Goal: Information Seeking & Learning: Learn about a topic

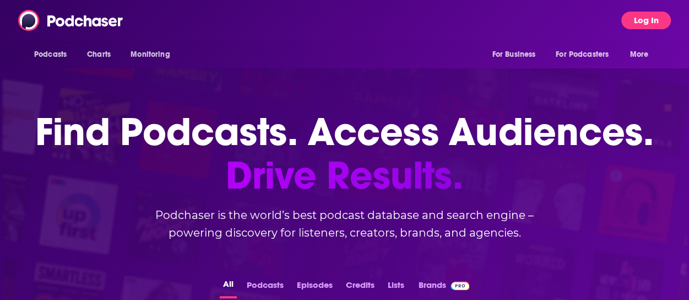
click at [633, 20] on button "Log In" at bounding box center [646, 21] width 50 height 18
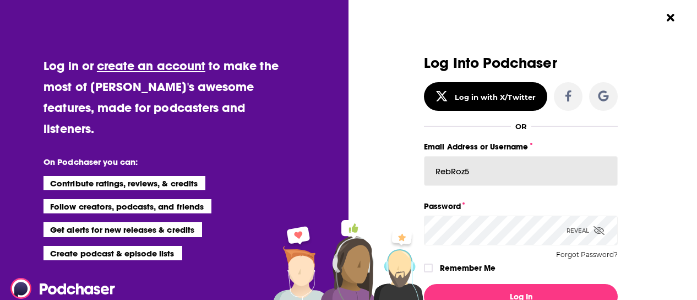
drag, startPoint x: 475, startPoint y: 175, endPoint x: 352, endPoint y: 177, distance: 122.8
click at [352, 177] on div "Log in or create an account to make the most of [PERSON_NAME]'s awesome feature…" at bounding box center [348, 150] width 697 height 300
type input "[PERSON_NAME].[PERSON_NAME]"
click at [424, 284] on button "Log In" at bounding box center [521, 296] width 194 height 25
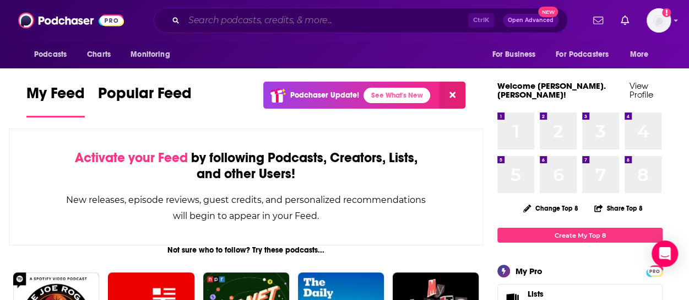
click at [268, 18] on input "Search podcasts, credits, & more..." at bounding box center [326, 21] width 284 height 18
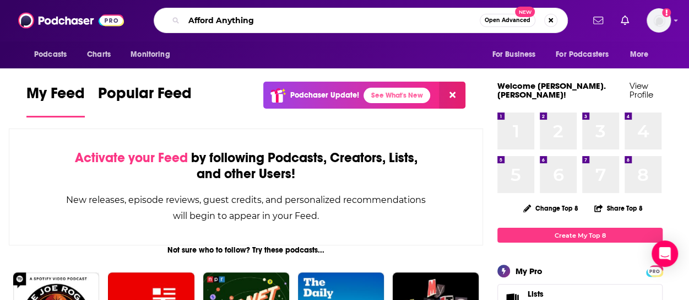
type input "Afford Anything"
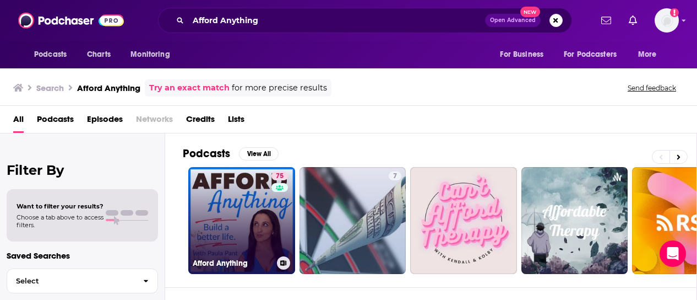
click at [254, 233] on link "75 Afford Anything" at bounding box center [241, 220] width 107 height 107
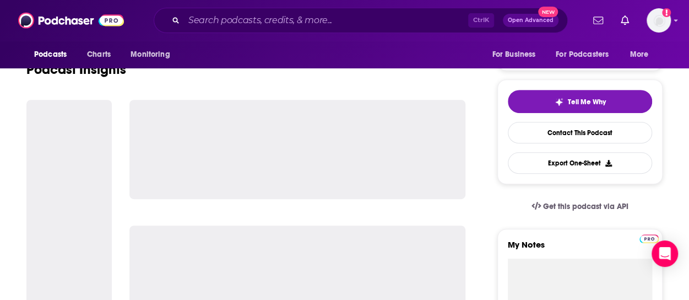
scroll to position [220, 0]
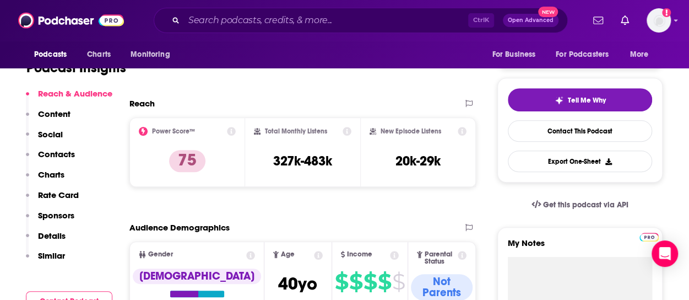
drag, startPoint x: 272, startPoint y: 159, endPoint x: 334, endPoint y: 161, distance: 62.2
click at [334, 161] on div "Total Monthly Listens 327k-483k" at bounding box center [303, 152] width 98 height 51
copy h3 "327k-483k"
click at [95, 276] on div "Reach & Audience Content Social Contacts Charts Rate Card Sponsors Details Simi…" at bounding box center [69, 212] width 86 height 248
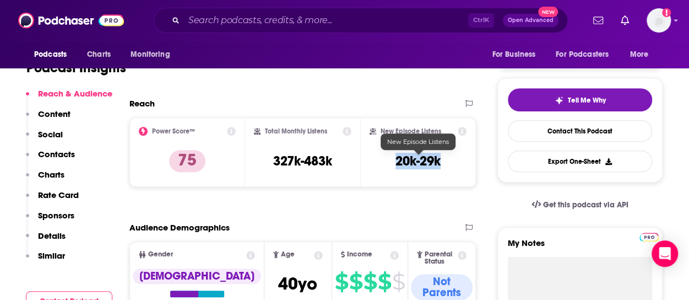
drag, startPoint x: 395, startPoint y: 160, endPoint x: 440, endPoint y: 160, distance: 44.6
click at [440, 160] on h3 "20k-29k" at bounding box center [417, 161] width 45 height 17
copy h3 "20k-29k"
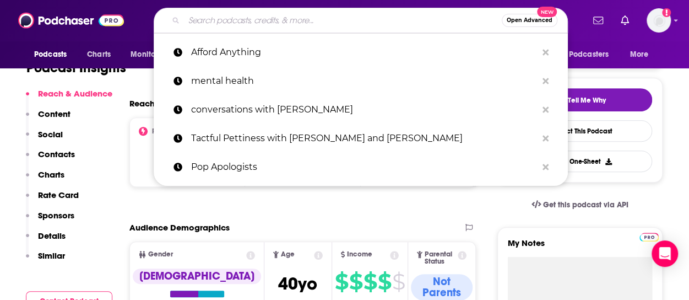
click at [229, 23] on input "Search podcasts, credits, & more..." at bounding box center [343, 21] width 318 height 18
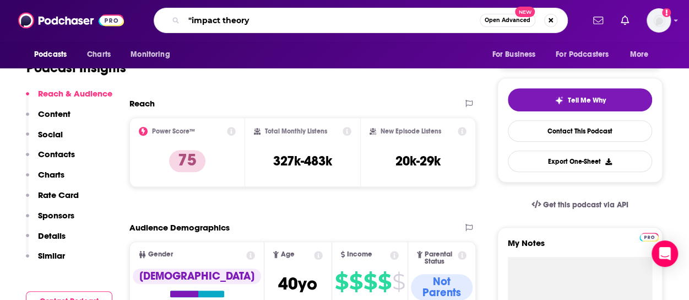
type input ""impact theory""
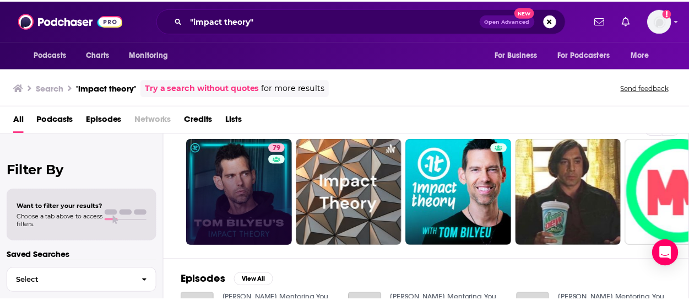
scroll to position [23, 0]
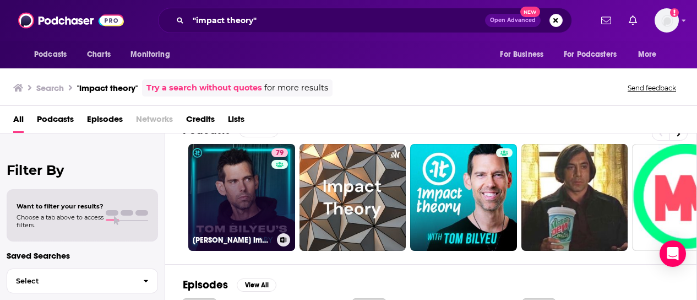
click at [241, 195] on link "79 [PERSON_NAME] Impact Theory" at bounding box center [241, 197] width 107 height 107
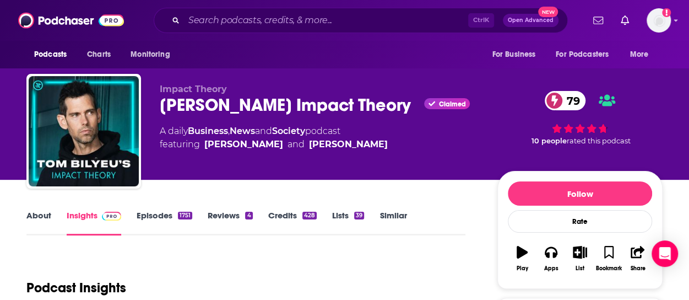
click at [30, 215] on link "About" at bounding box center [38, 222] width 25 height 25
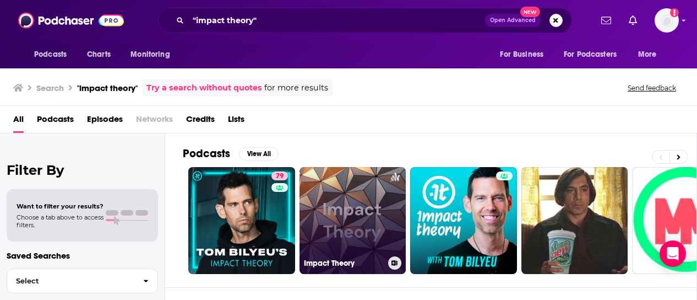
click at [355, 191] on link "Impact Theory" at bounding box center [353, 220] width 107 height 107
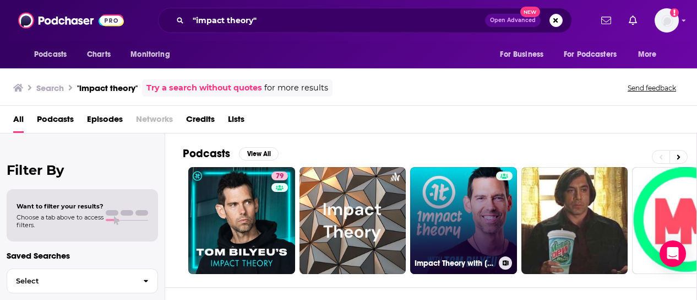
click at [481, 211] on link "Impact Theory with [PERSON_NAME]" at bounding box center [463, 220] width 107 height 107
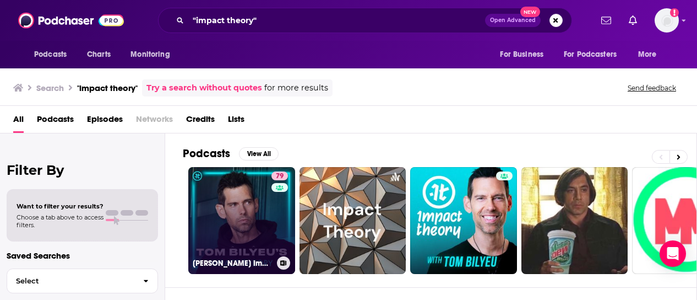
click at [246, 222] on link "79 [PERSON_NAME] Impact Theory" at bounding box center [241, 220] width 107 height 107
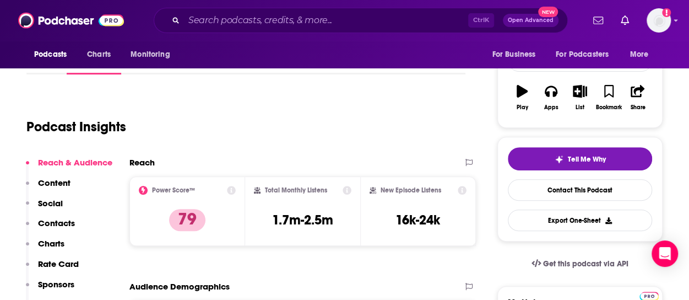
scroll to position [170, 0]
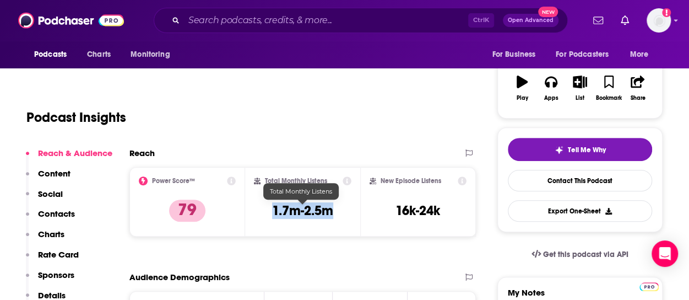
drag, startPoint x: 273, startPoint y: 209, endPoint x: 331, endPoint y: 212, distance: 59.0
click at [331, 212] on h3 "1.7m-2.5m" at bounding box center [302, 210] width 61 height 17
copy h3 "1.7m-2.5m"
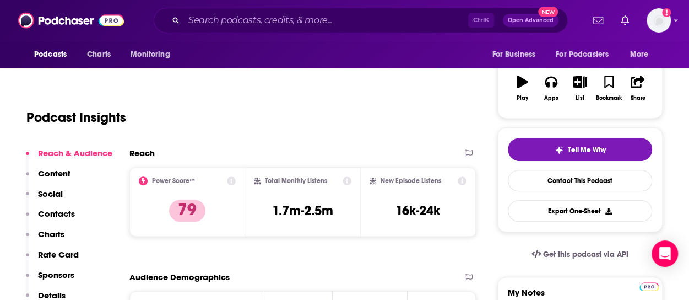
click at [88, 221] on div "Reach & Audience Content Social Contacts Charts Rate Card Sponsors Details Simi…" at bounding box center [69, 239] width 86 height 182
drag, startPoint x: 398, startPoint y: 209, endPoint x: 444, endPoint y: 211, distance: 45.8
click at [444, 211] on div "New Episode Listens 16k-24k" at bounding box center [417, 201] width 97 height 51
copy h3 "16k-24k"
click at [266, 280] on div "Audience Demographics" at bounding box center [291, 276] width 324 height 10
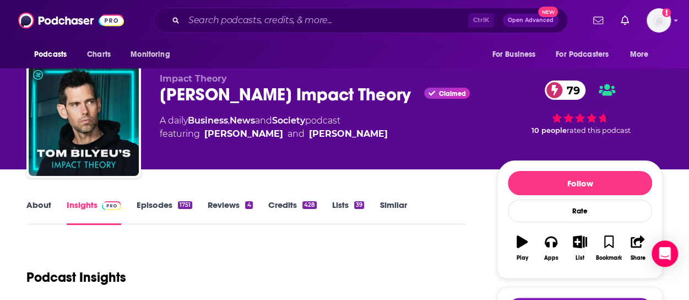
scroll to position [0, 0]
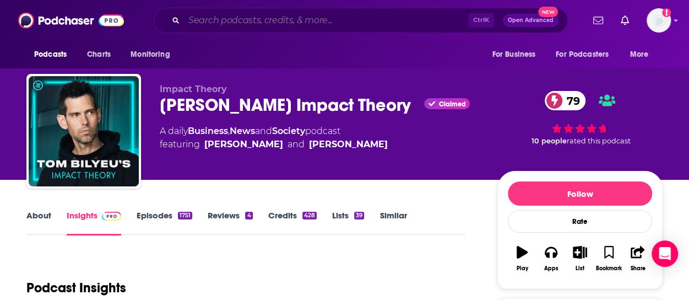
click at [281, 20] on input "Search podcasts, credits, & more..." at bounding box center [326, 21] width 284 height 18
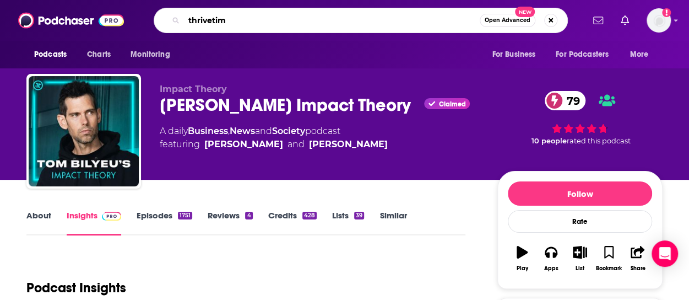
type input "thrivetime"
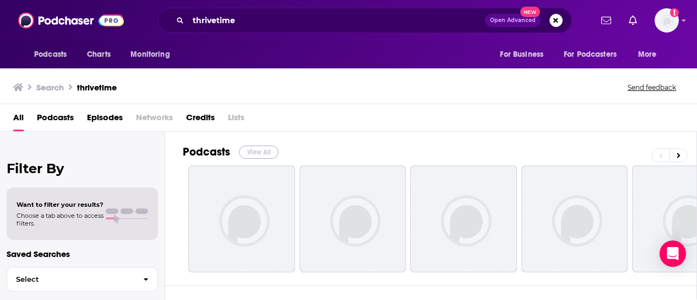
click at [252, 154] on button "View All" at bounding box center [259, 151] width 40 height 13
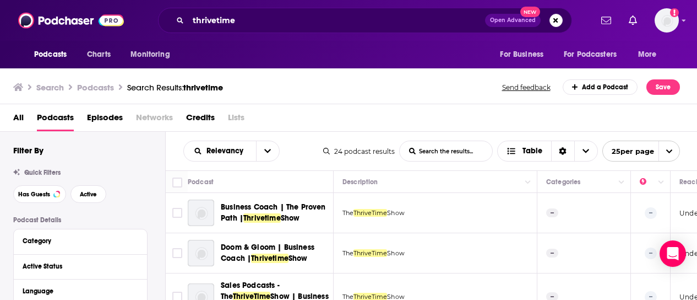
click at [15, 118] on span "All" at bounding box center [18, 119] width 10 height 23
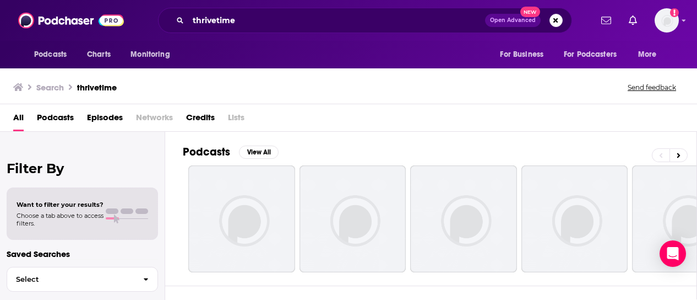
click at [124, 86] on div "Search thrivetime Send feedback" at bounding box center [346, 86] width 666 height 15
click at [118, 86] on div "Search thrivetime Send feedback" at bounding box center [346, 86] width 666 height 15
click at [259, 23] on input "thrivetime" at bounding box center [336, 21] width 297 height 18
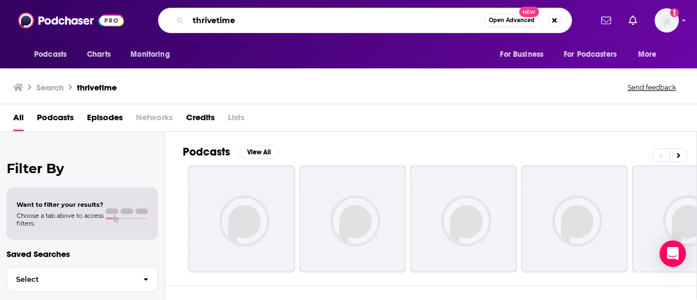
click at [259, 23] on input "thrivetime" at bounding box center [336, 21] width 296 height 18
type input "thrivetime show"
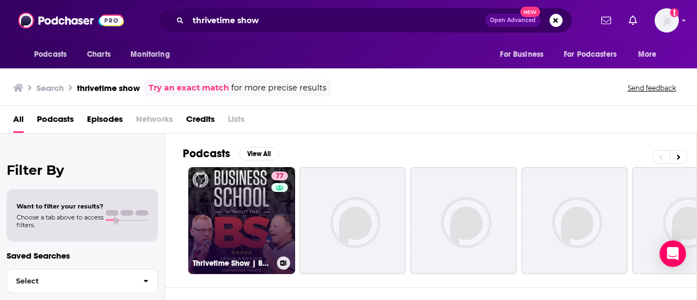
click at [233, 218] on link "77 Thrivetime Show | Business School without the BS" at bounding box center [241, 220] width 107 height 107
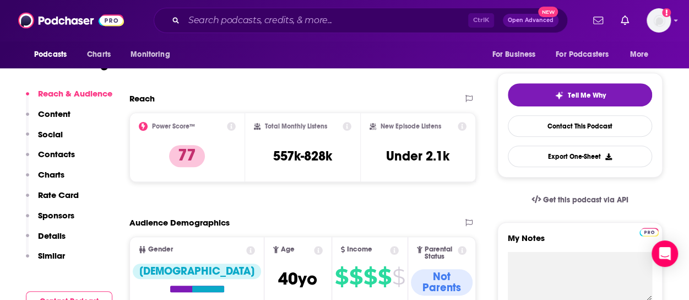
scroll to position [235, 0]
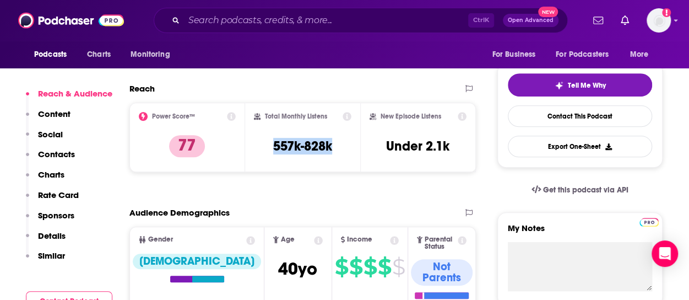
drag, startPoint x: 271, startPoint y: 144, endPoint x: 335, endPoint y: 146, distance: 63.9
click at [335, 146] on div "Total Monthly Listens 557k-828k" at bounding box center [303, 137] width 98 height 51
copy h3 "557k-828k"
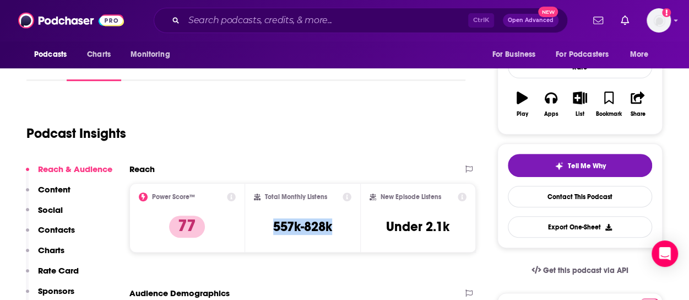
scroll to position [0, 0]
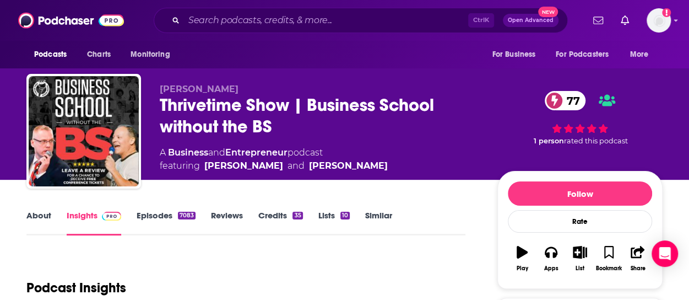
click at [41, 219] on link "About" at bounding box center [38, 222] width 25 height 25
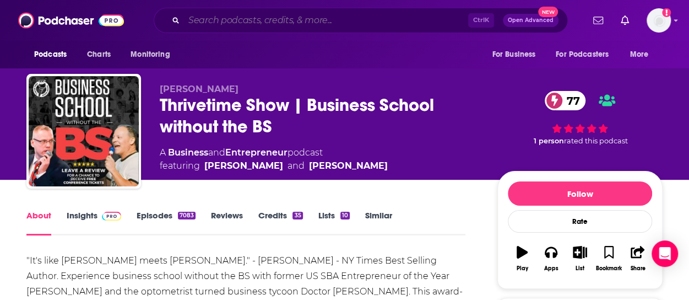
click at [289, 25] on input "Search podcasts, credits, & more..." at bounding box center [326, 21] width 284 height 18
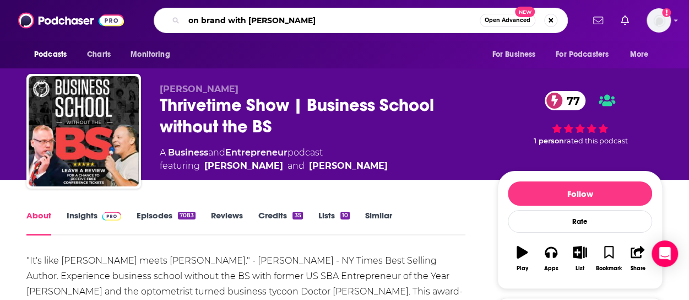
type input "on brand with [PERSON_NAME]"
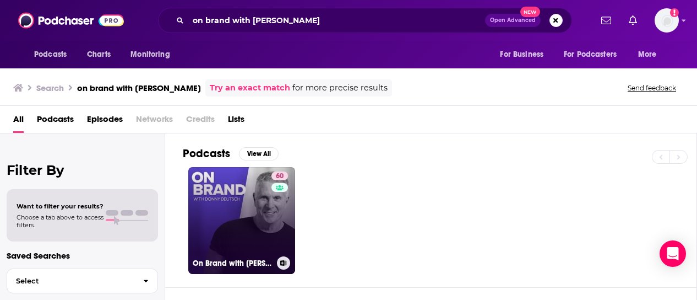
click at [242, 211] on link "60 On Brand with [PERSON_NAME]" at bounding box center [241, 220] width 107 height 107
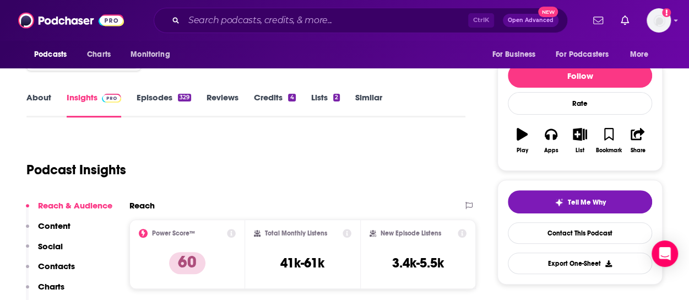
scroll to position [135, 0]
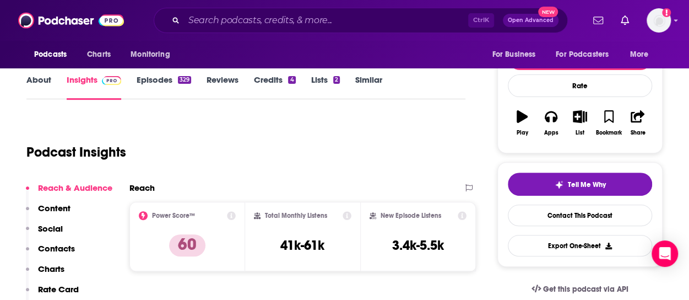
click at [354, 271] on div "Reach Power Score™ 60 Total Monthly Listens 41k-61k New Episode Listens 3.4k-5.…" at bounding box center [302, 230] width 346 height 97
click at [277, 242] on div "Total Monthly Listens 41k-61k" at bounding box center [303, 236] width 98 height 51
drag, startPoint x: 277, startPoint y: 242, endPoint x: 328, endPoint y: 247, distance: 51.0
click at [328, 247] on div "Total Monthly Listens 41k-61k" at bounding box center [303, 236] width 98 height 51
copy h3 "41k-61k"
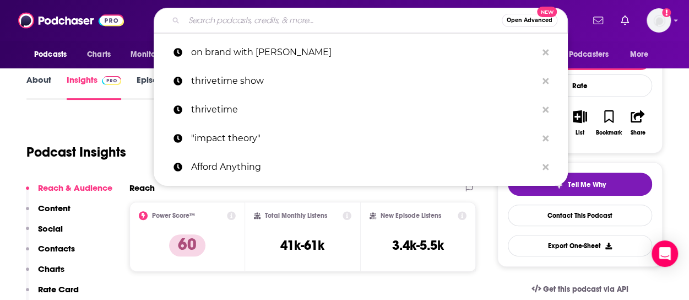
click at [262, 19] on input "Search podcasts, credits, & more..." at bounding box center [343, 21] width 318 height 18
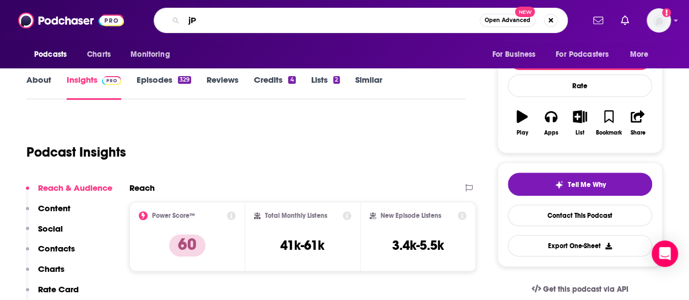
type input "j"
type input "Passion Struck"
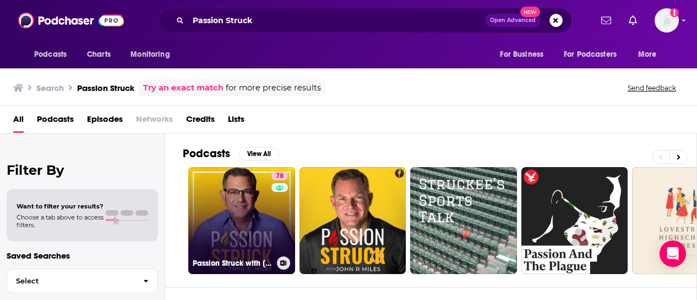
click at [260, 230] on link "78 Passion Struck with [PERSON_NAME]" at bounding box center [241, 220] width 107 height 107
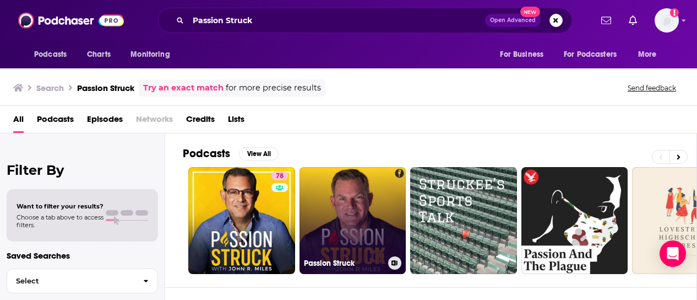
click at [346, 236] on link "Passion Struck" at bounding box center [353, 220] width 107 height 107
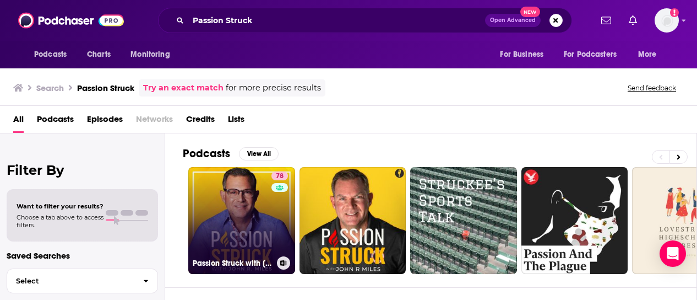
click at [237, 209] on link "78 Passion Struck with [PERSON_NAME]" at bounding box center [241, 220] width 107 height 107
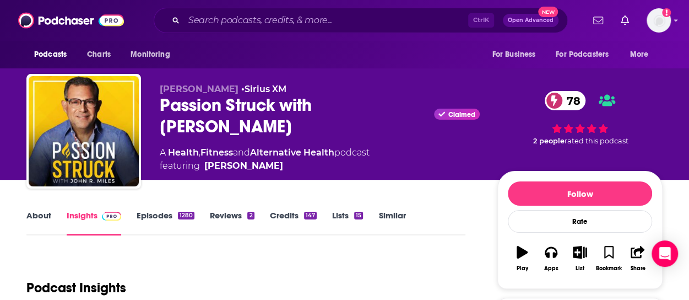
click at [43, 213] on link "About" at bounding box center [38, 222] width 25 height 25
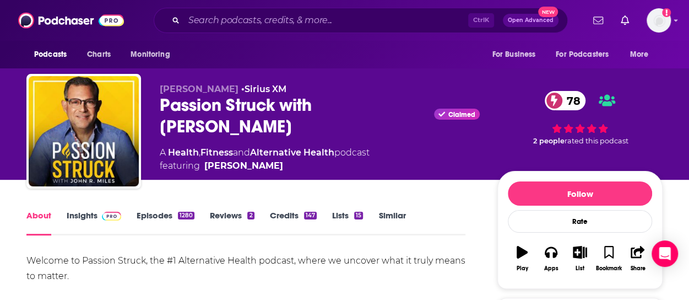
click at [86, 215] on link "Insights" at bounding box center [94, 222] width 55 height 25
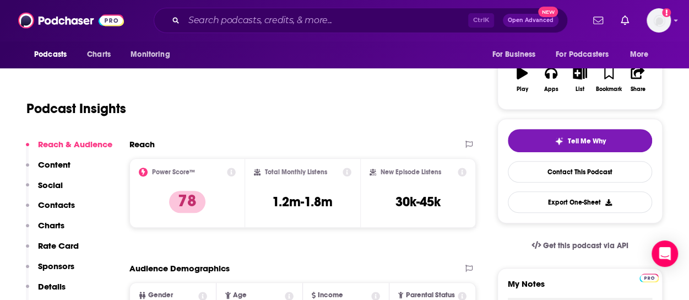
scroll to position [182, 0]
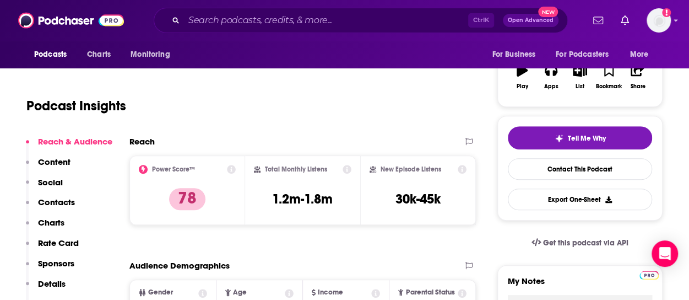
click at [269, 198] on div "Total Monthly Listens 1.2m-1.8m" at bounding box center [303, 190] width 98 height 51
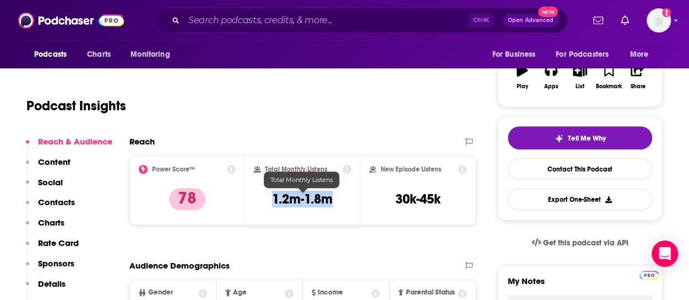
drag, startPoint x: 272, startPoint y: 198, endPoint x: 331, endPoint y: 203, distance: 59.7
click at [331, 203] on h3 "1.2m-1.8m" at bounding box center [302, 199] width 61 height 17
copy h3 "1.2m-1.8m"
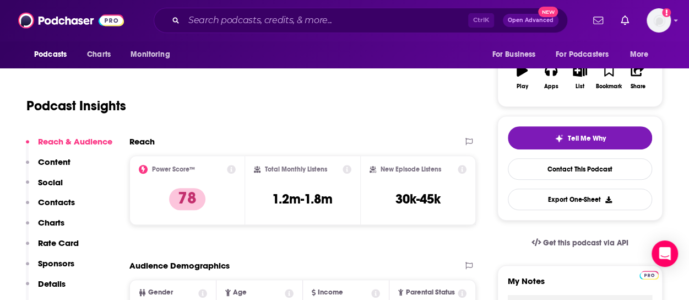
click at [112, 242] on div "Reach & Audience Content Social Contacts Charts Rate Card Sponsors Details Simi…" at bounding box center [69, 227] width 86 height 182
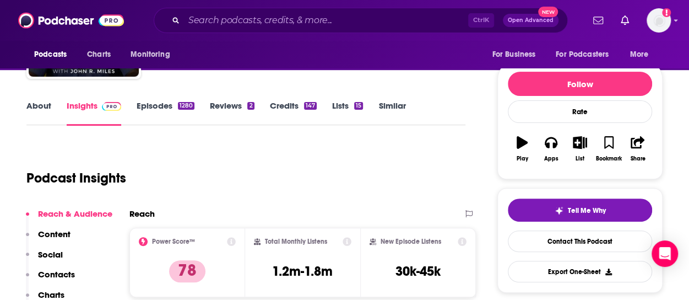
scroll to position [0, 0]
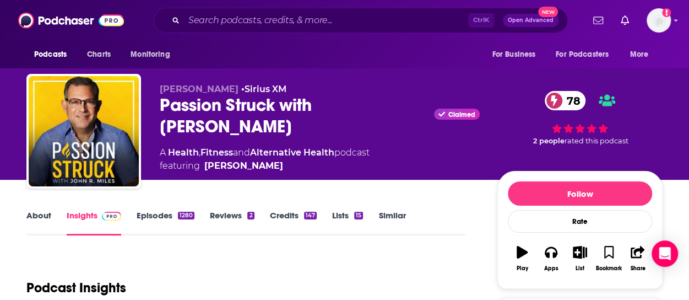
click at [159, 259] on div "Podcast Insights" at bounding box center [241, 281] width 430 height 56
click at [34, 216] on link "About" at bounding box center [38, 222] width 25 height 25
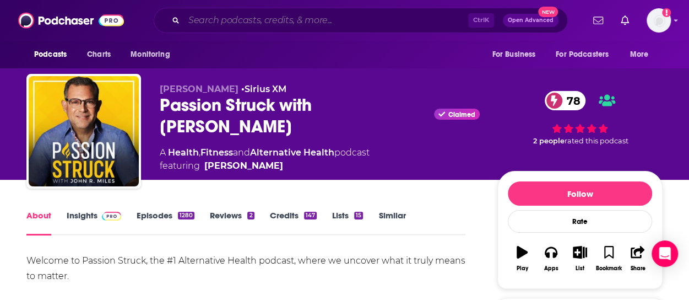
click at [311, 21] on input "Search podcasts, credits, & more..." at bounding box center [326, 21] width 284 height 18
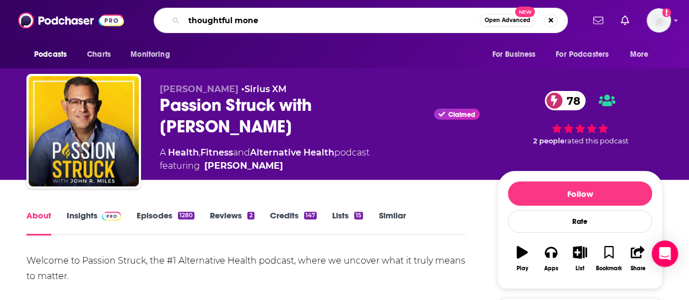
type input "thoughtful money"
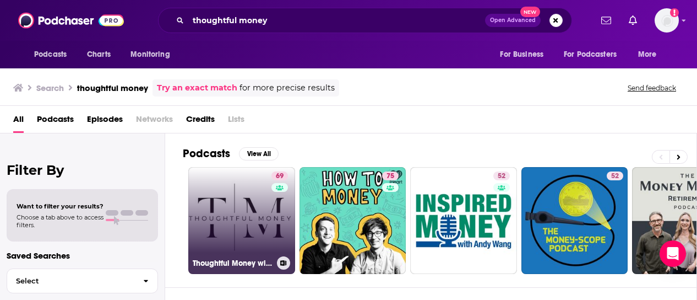
click at [230, 194] on link "69 Thoughtful Money with [PERSON_NAME]" at bounding box center [241, 220] width 107 height 107
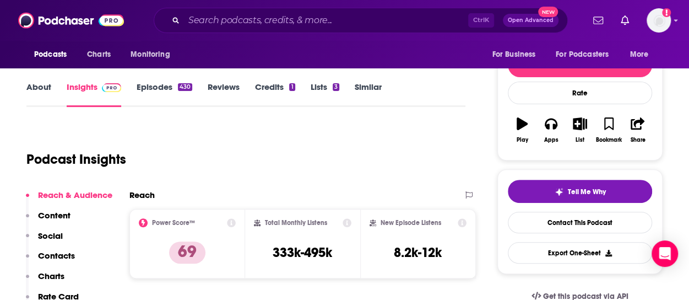
scroll to position [129, 0]
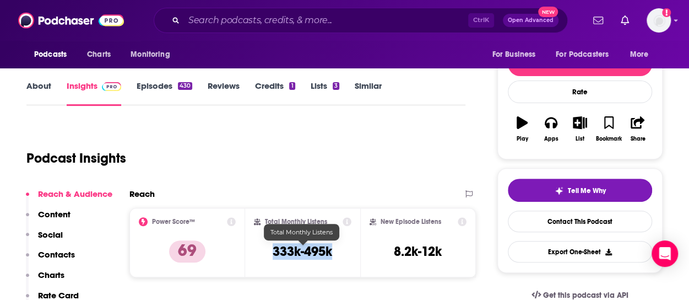
drag, startPoint x: 273, startPoint y: 249, endPoint x: 333, endPoint y: 253, distance: 60.1
click at [333, 253] on div "Total Monthly Listens 333k-495k" at bounding box center [303, 242] width 98 height 51
copy h3 "333k-495k"
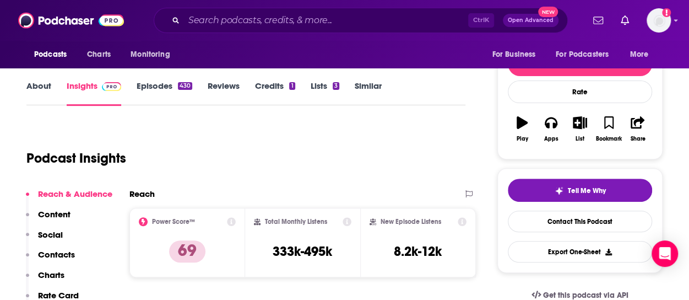
click at [154, 157] on div "Podcast Insights" at bounding box center [241, 151] width 430 height 56
click at [39, 80] on link "About" at bounding box center [38, 92] width 25 height 25
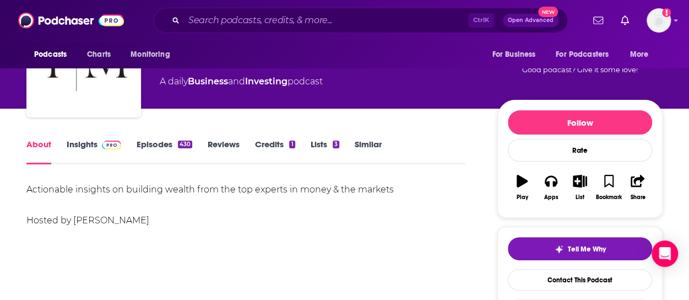
scroll to position [72, 0]
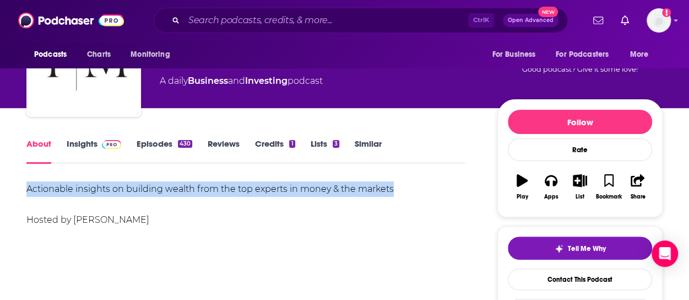
drag, startPoint x: 26, startPoint y: 186, endPoint x: 398, endPoint y: 197, distance: 372.4
copy div "Actionable insights on building wealth from the top experts in money & the mark…"
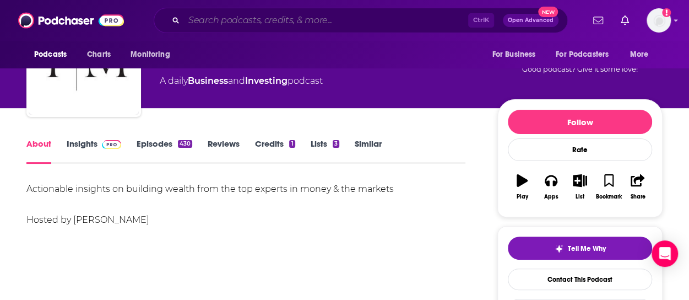
click at [260, 20] on input "Search podcasts, credits, & more..." at bounding box center [326, 21] width 284 height 18
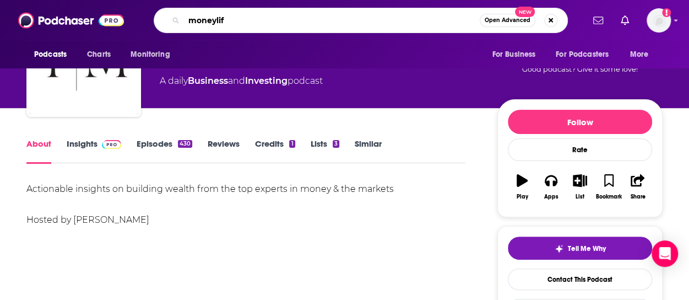
type input "moneylife"
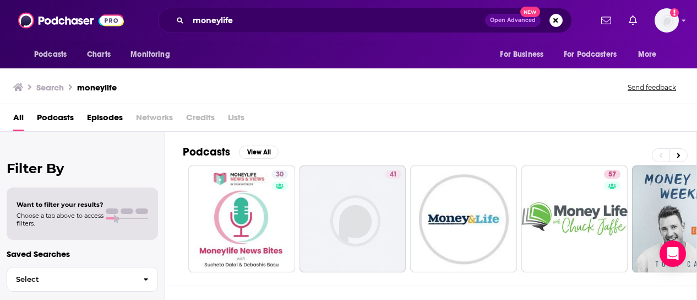
click at [32, 111] on div "All Podcasts Episodes Networks Credits Lists" at bounding box center [350, 119] width 675 height 23
click at [54, 121] on span "Podcasts" at bounding box center [55, 119] width 37 height 23
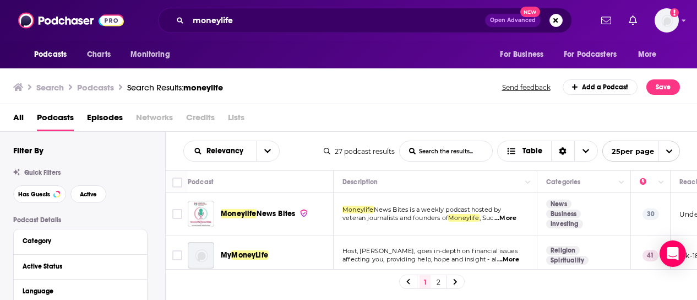
click at [301, 181] on div "Podcast" at bounding box center [256, 181] width 137 height 13
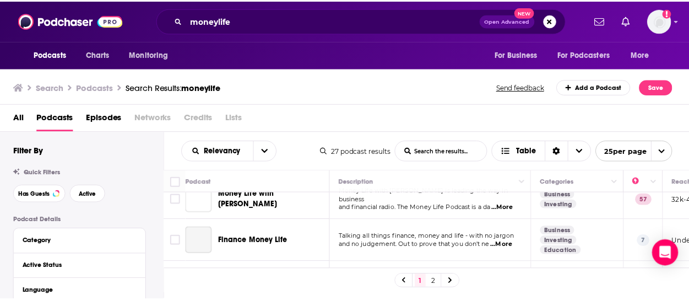
scroll to position [131, 0]
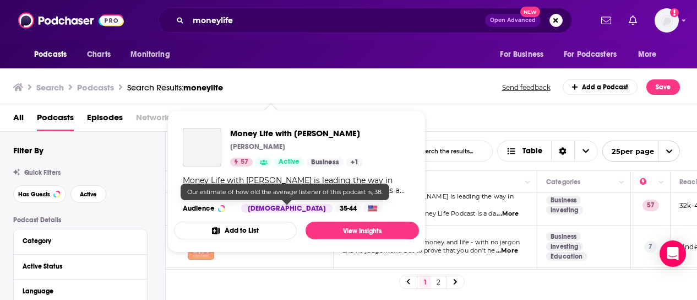
click at [335, 204] on div "35-44" at bounding box center [348, 208] width 26 height 9
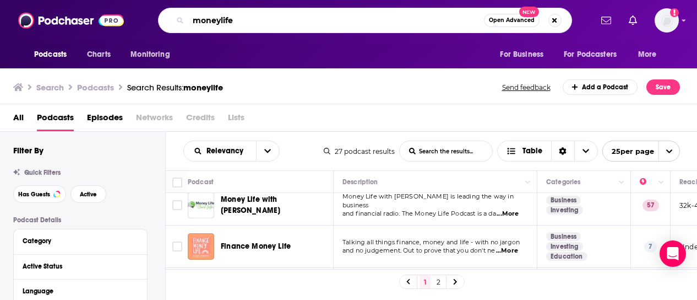
click at [220, 22] on input "moneylife" at bounding box center [336, 21] width 296 height 18
click at [286, 19] on input "money life" at bounding box center [336, 21] width 296 height 18
type input "money life with [PERSON_NAME]"
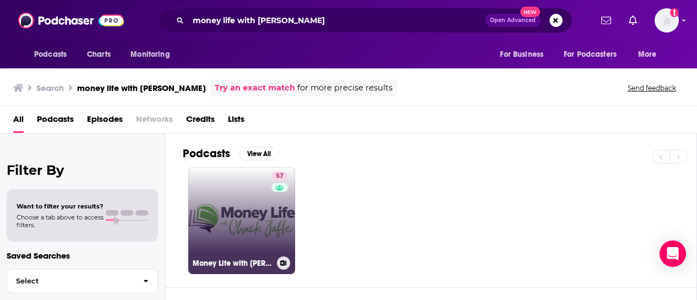
click at [249, 206] on link "57 Money Life with [PERSON_NAME]" at bounding box center [241, 220] width 107 height 107
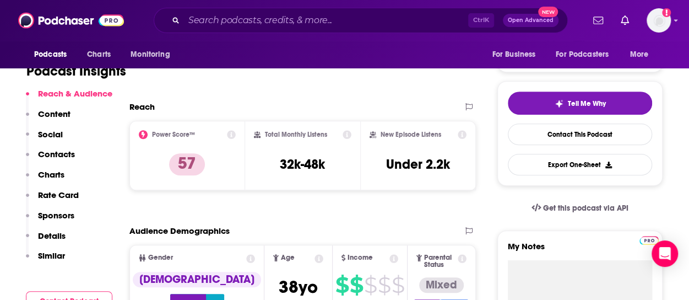
scroll to position [214, 0]
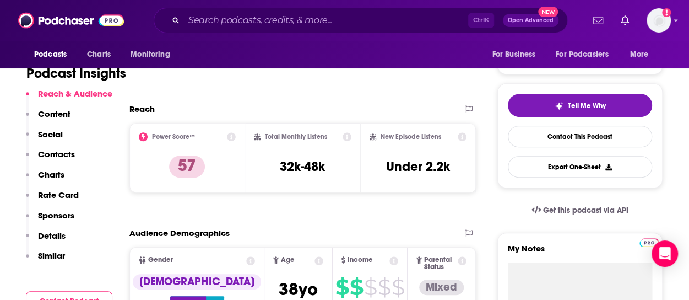
click at [277, 160] on div "Total Monthly Listens 32k-48k" at bounding box center [303, 157] width 98 height 51
drag, startPoint x: 280, startPoint y: 167, endPoint x: 326, endPoint y: 172, distance: 46.6
click at [326, 172] on div "Total Monthly Listens 32k-48k" at bounding box center [303, 157] width 98 height 51
copy h3 "32k-48k"
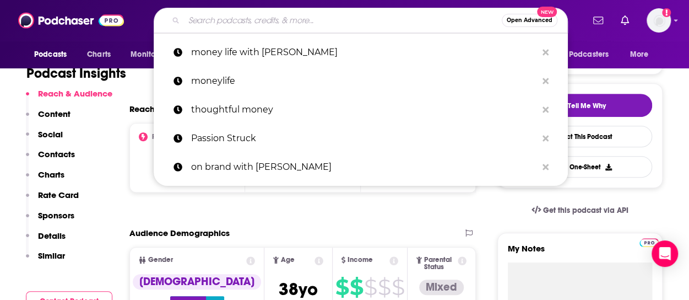
click at [246, 14] on input "Search podcasts, credits, & more..." at bounding box center [343, 21] width 318 height 18
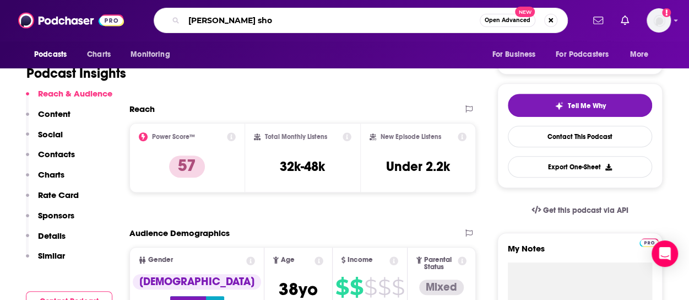
type input "[PERSON_NAME] show"
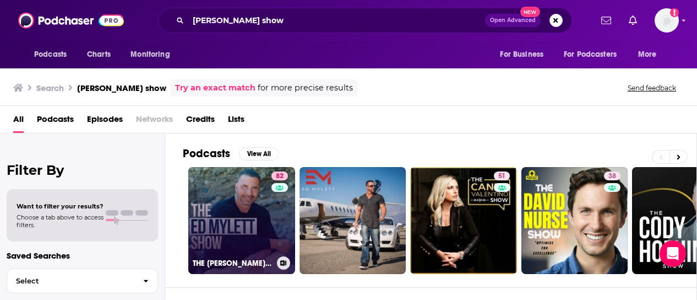
click at [227, 204] on link "82 THE [PERSON_NAME] SHOW" at bounding box center [241, 220] width 107 height 107
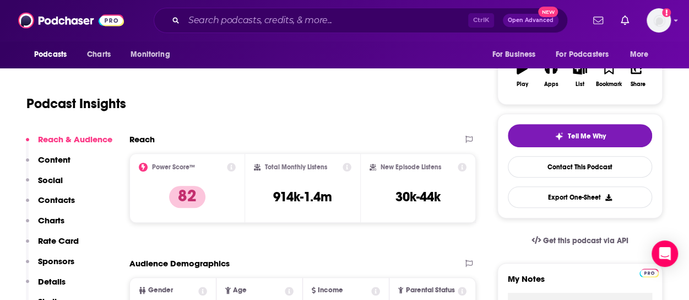
scroll to position [183, 0]
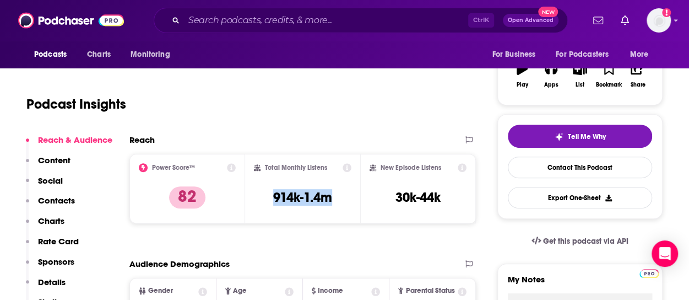
drag, startPoint x: 274, startPoint y: 194, endPoint x: 334, endPoint y: 199, distance: 60.2
click at [334, 199] on div "Total Monthly Listens 914k-1.4m" at bounding box center [303, 188] width 98 height 51
click at [108, 260] on div "Reach & Audience Content Social Contacts Charts Rate Card Sponsors Details Simi…" at bounding box center [69, 225] width 86 height 182
click at [242, 21] on input "Search podcasts, credits, & more..." at bounding box center [326, 21] width 284 height 18
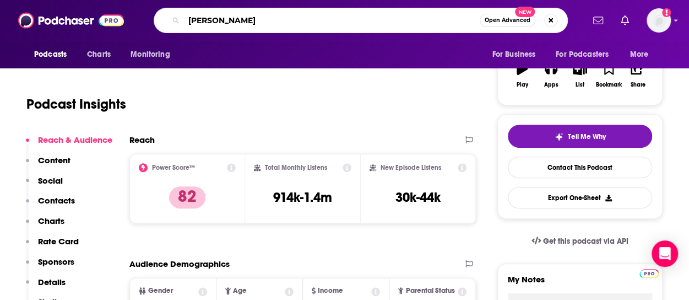
type input "[PERSON_NAME]"
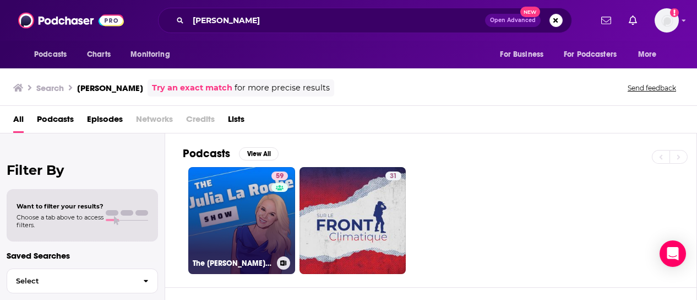
click at [241, 200] on link "59 The [PERSON_NAME] Show" at bounding box center [241, 220] width 107 height 107
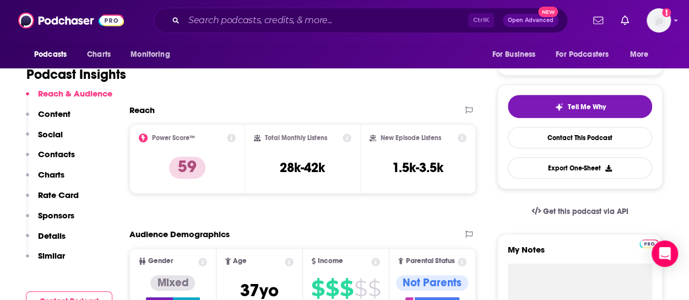
scroll to position [214, 0]
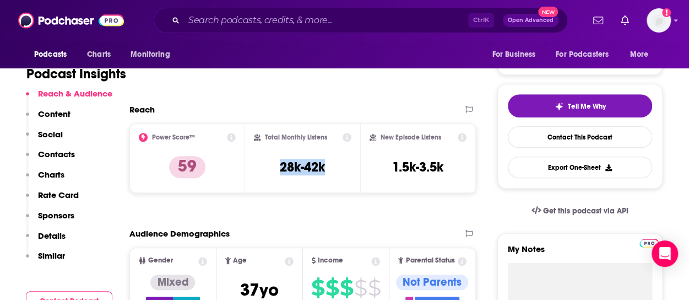
drag, startPoint x: 281, startPoint y: 166, endPoint x: 328, endPoint y: 172, distance: 47.2
click at [328, 172] on div "Total Monthly Listens 28k-42k" at bounding box center [303, 158] width 98 height 51
click at [78, 266] on div "Reach & Audience Content Social Contacts Charts Rate Card Sponsors Details Simi…" at bounding box center [69, 179] width 86 height 182
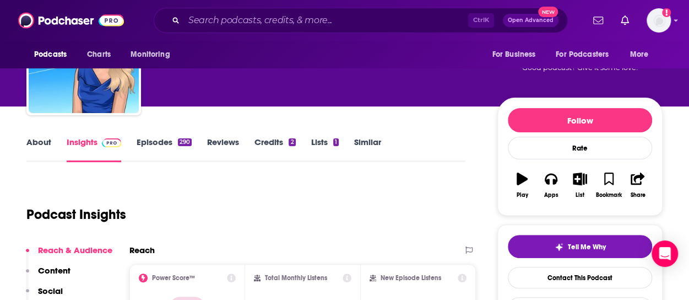
scroll to position [0, 0]
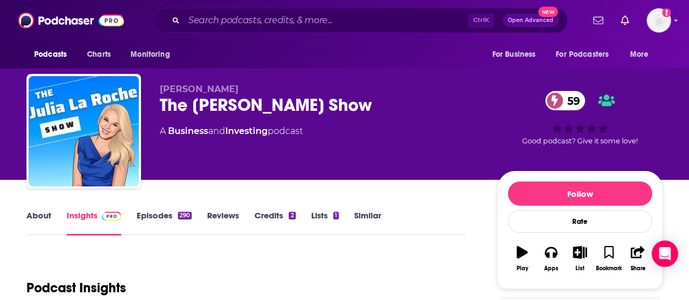
click at [34, 214] on link "About" at bounding box center [38, 222] width 25 height 25
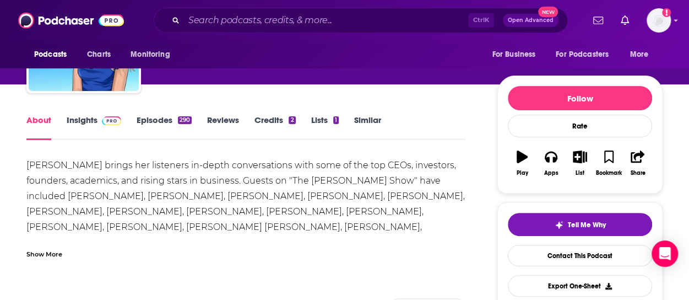
scroll to position [96, 0]
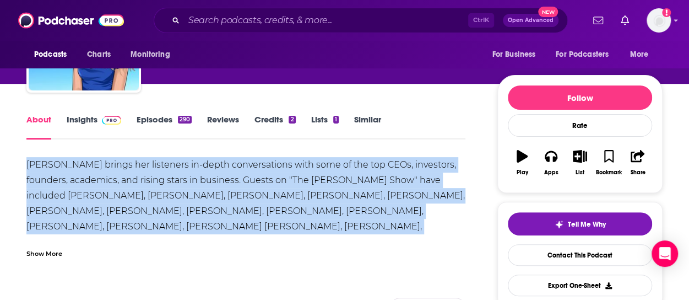
drag, startPoint x: 25, startPoint y: 161, endPoint x: 213, endPoint y: 240, distance: 203.6
click at [51, 252] on div "Show More" at bounding box center [44, 252] width 36 height 10
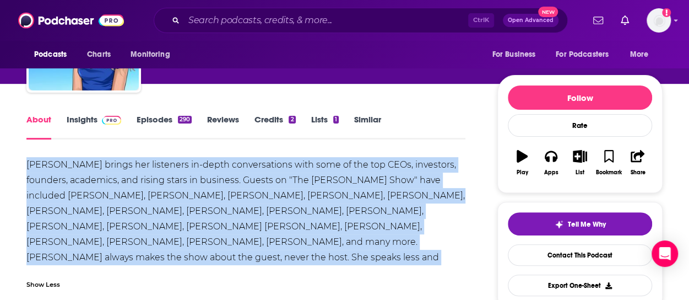
drag, startPoint x: 26, startPoint y: 163, endPoint x: 242, endPoint y: 255, distance: 234.6
click at [242, 255] on div "[PERSON_NAME] brings her listeners in-depth conversations with some of the top …" at bounding box center [245, 218] width 439 height 123
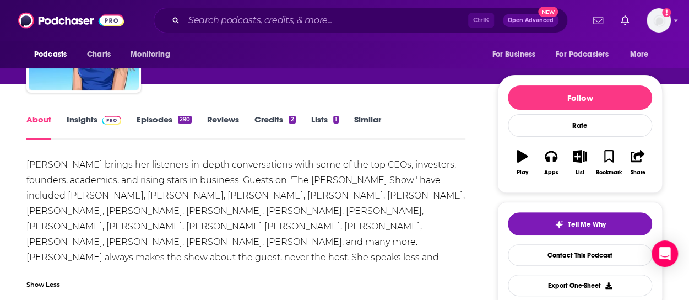
click at [363, 279] on div "Show Less" at bounding box center [245, 279] width 439 height 19
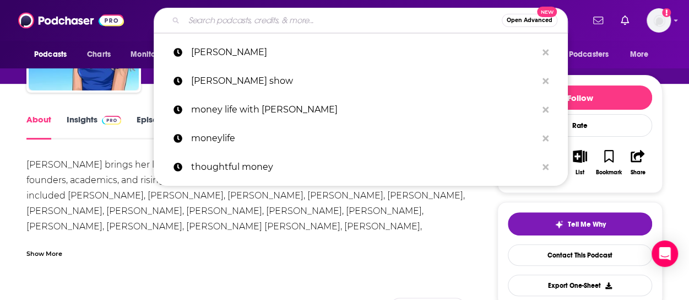
click at [242, 20] on input "Search podcasts, credits, & more..." at bounding box center [343, 21] width 318 height 18
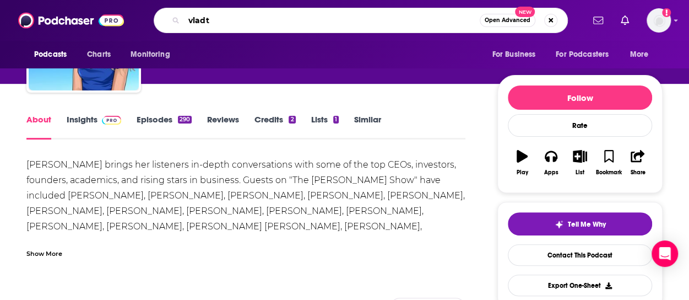
type input "vladtv"
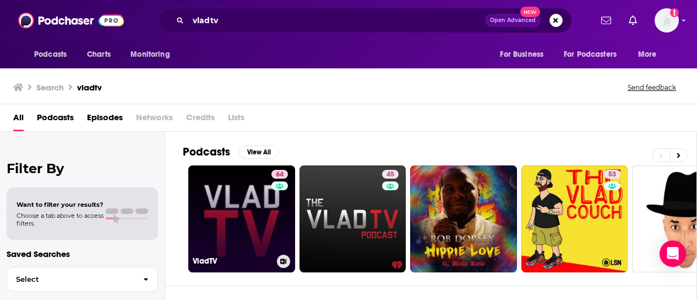
click at [248, 206] on link "64 VladTV" at bounding box center [241, 218] width 107 height 107
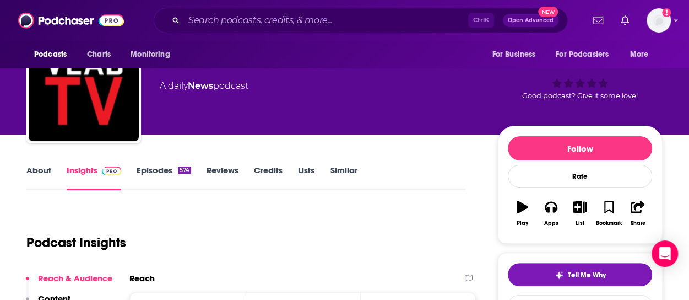
scroll to position [45, 0]
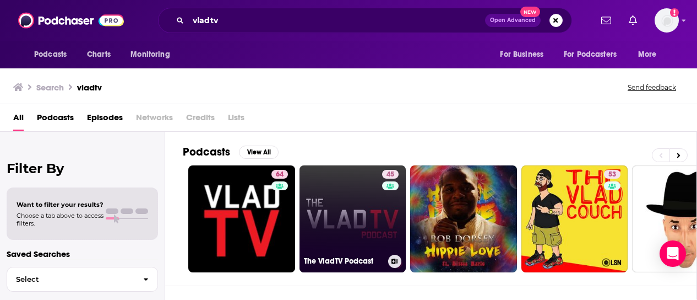
click at [367, 197] on link "45 The VladTV Podcast" at bounding box center [353, 218] width 107 height 107
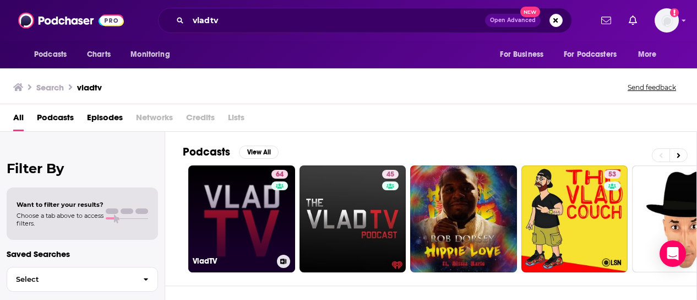
click at [231, 234] on link "64 VladTV" at bounding box center [241, 218] width 107 height 107
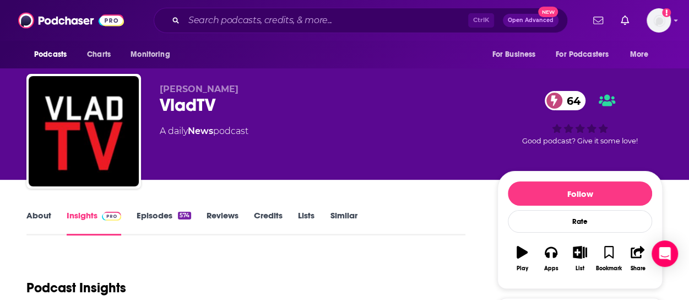
click at [41, 213] on link "About" at bounding box center [38, 222] width 25 height 25
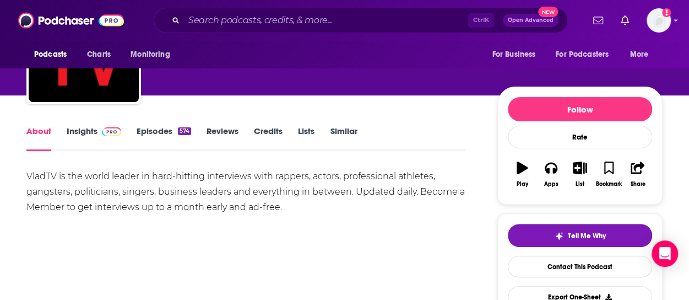
scroll to position [85, 0]
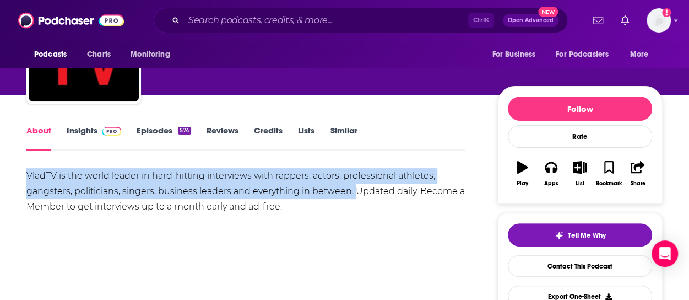
drag, startPoint x: 24, startPoint y: 175, endPoint x: 353, endPoint y: 191, distance: 329.7
copy div "VladTV is the world leader in hard-hitting interviews with rappers, actors, pro…"
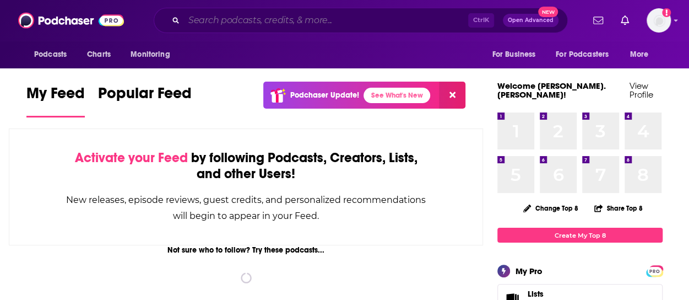
click at [265, 24] on input "Search podcasts, credits, & more..." at bounding box center [326, 21] width 284 height 18
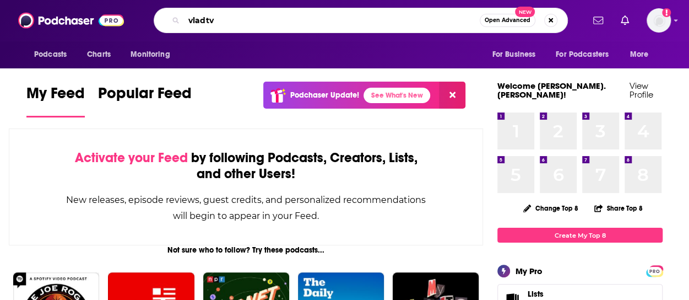
type input "vladtv"
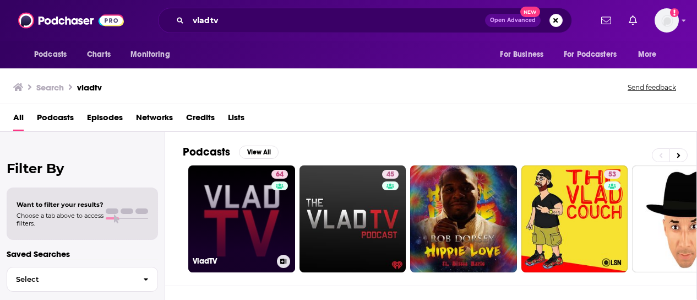
click at [237, 184] on link "64 VladTV" at bounding box center [241, 218] width 107 height 107
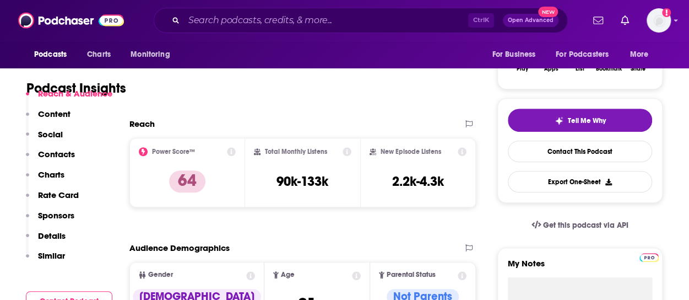
scroll to position [204, 0]
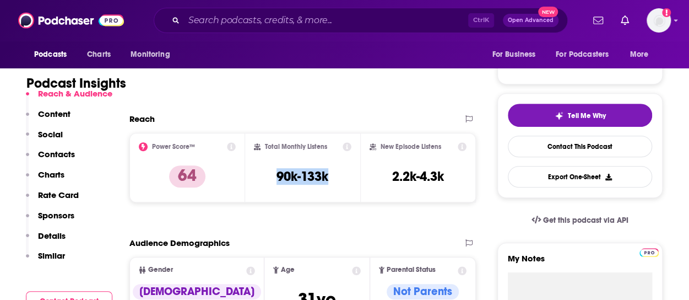
drag, startPoint x: 276, startPoint y: 176, endPoint x: 333, endPoint y: 176, distance: 56.7
click at [333, 176] on div "Total Monthly Listens 90k-133k" at bounding box center [303, 167] width 98 height 51
copy h3 "90k-133k"
click at [66, 273] on div "Reach & Audience Content Social Contacts Charts Rate Card Sponsors Details Simi…" at bounding box center [69, 212] width 86 height 248
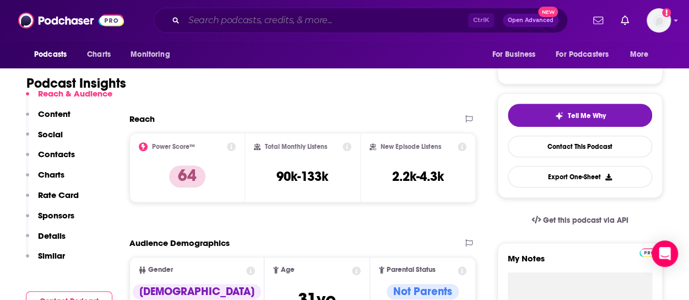
click at [215, 22] on input "Search podcasts, credits, & more..." at bounding box center [326, 21] width 284 height 18
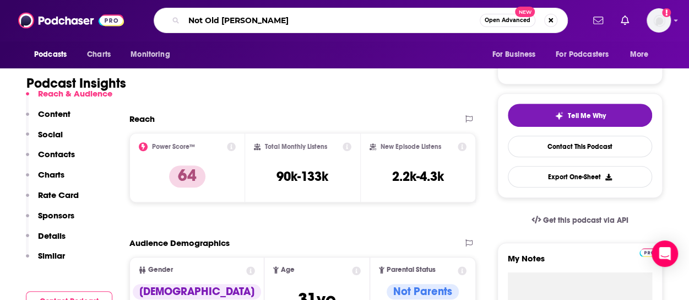
type input "Not Old Better"
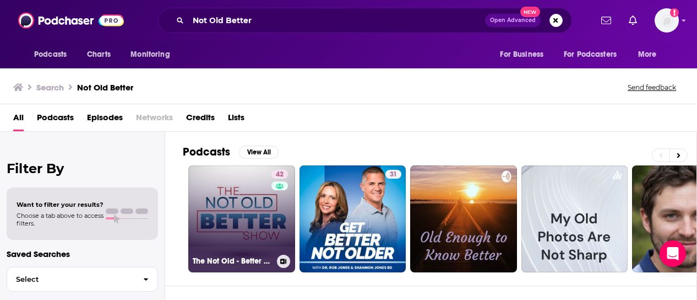
click at [226, 211] on link "42 The Not Old - Better Show" at bounding box center [241, 218] width 107 height 107
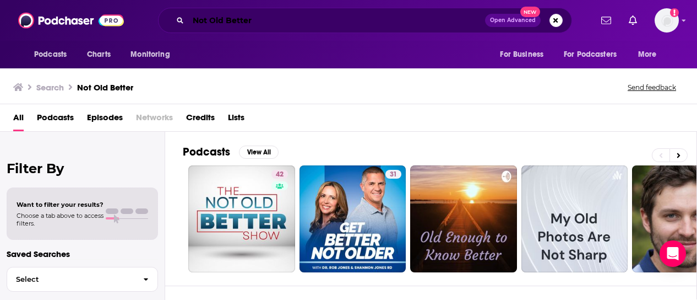
click at [276, 19] on input "Not Old Better" at bounding box center [336, 21] width 297 height 18
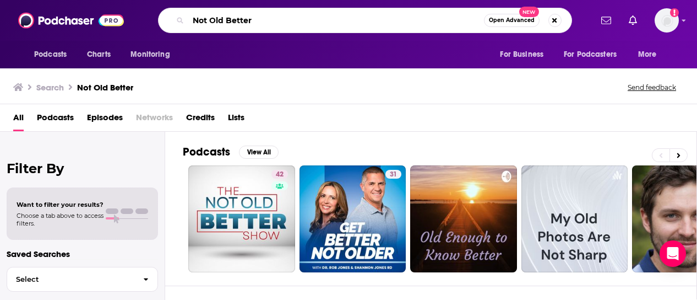
click at [276, 19] on input "Not Old Better" at bounding box center [336, 21] width 296 height 18
type input "Not Old Better Show"
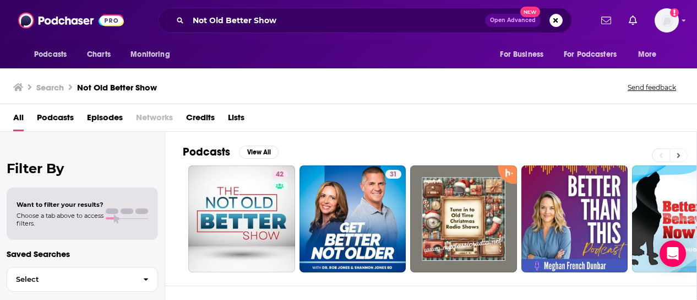
click at [677, 153] on icon at bounding box center [679, 155] width 4 height 8
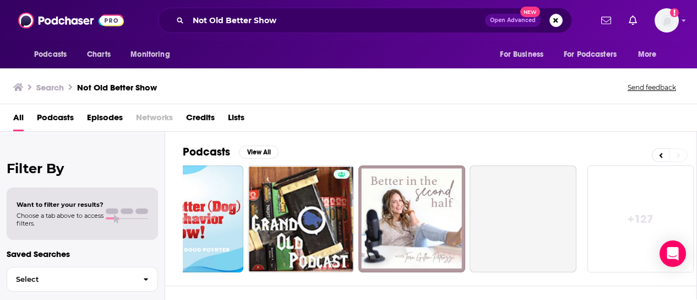
scroll to position [0, 497]
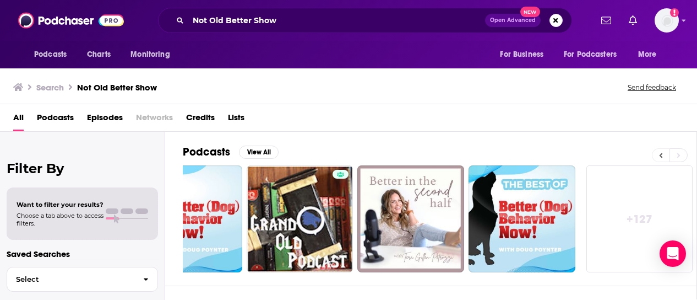
click at [661, 154] on icon at bounding box center [661, 155] width 3 height 5
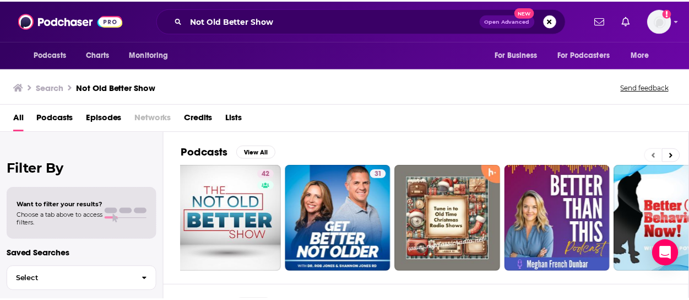
scroll to position [0, 0]
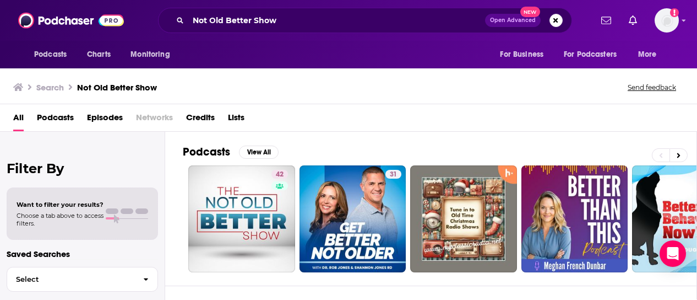
click at [67, 121] on span "Podcasts" at bounding box center [55, 119] width 37 height 23
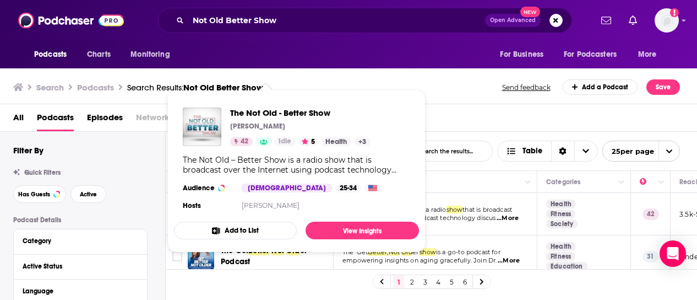
click at [284, 213] on div "The Not Old - Better Show Paul Vogelzang 42 Idle 5 Health + 3 The Not Old – Bet…" at bounding box center [296, 160] width 245 height 123
click at [260, 112] on span "The Not Old - Better Show" at bounding box center [300, 112] width 140 height 10
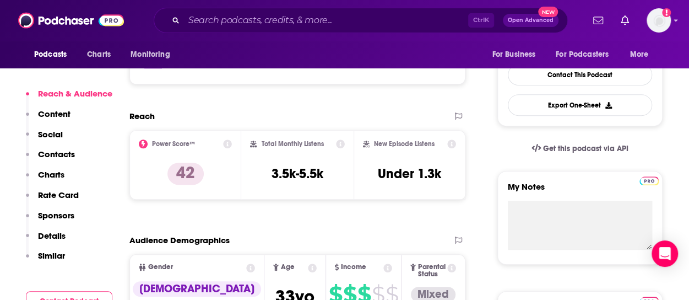
scroll to position [275, 0]
drag, startPoint x: 271, startPoint y: 173, endPoint x: 324, endPoint y: 183, distance: 53.9
click at [324, 183] on div "Total Monthly Listens 3.5k-5.5k" at bounding box center [297, 165] width 94 height 51
copy h3 "3.5k-5.5k"
click at [98, 230] on div "Reach & Audience Content Social Contacts Charts Rate Card Sponsors Details Simi…" at bounding box center [69, 179] width 86 height 182
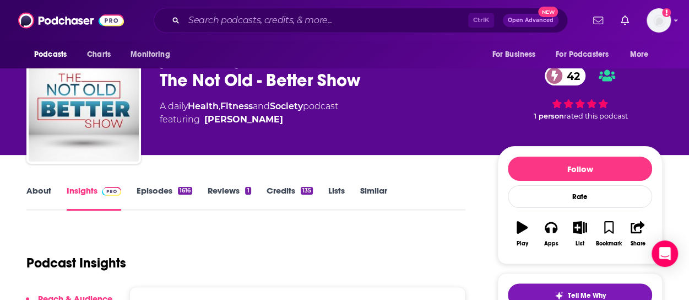
scroll to position [19, 0]
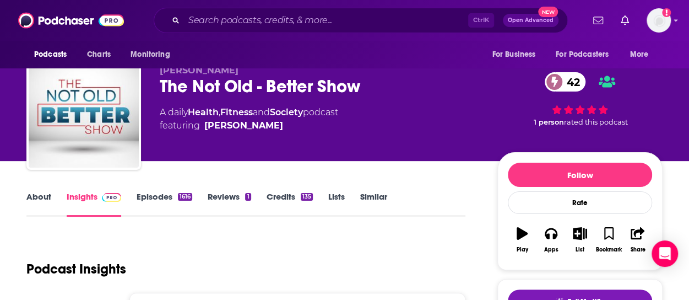
click at [39, 194] on link "About" at bounding box center [38, 203] width 25 height 25
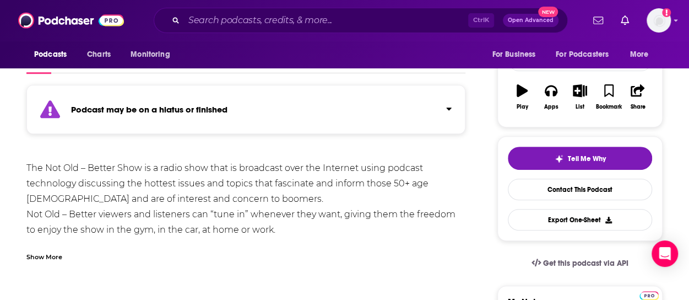
scroll to position [164, 0]
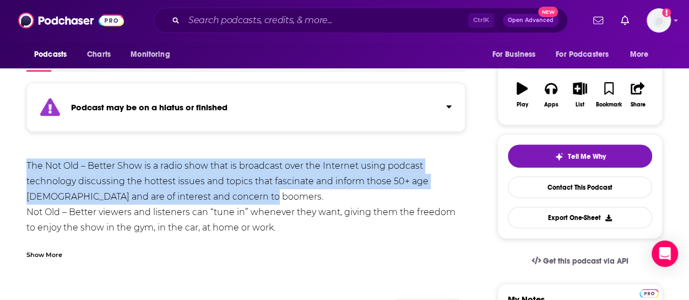
drag, startPoint x: 25, startPoint y: 160, endPoint x: 284, endPoint y: 193, distance: 260.8
copy div "The Not Old – Better Show is a radio show that is broadcast over the Internet u…"
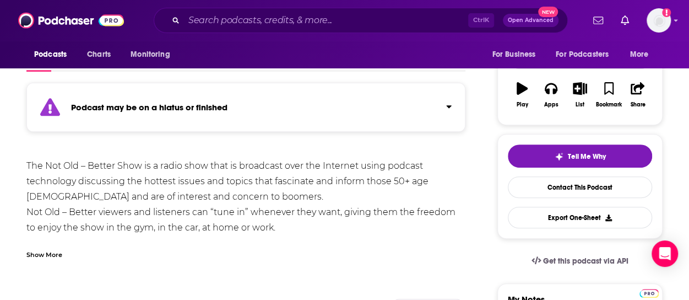
click at [211, 272] on div "Creators & Guests View All Add Creators" at bounding box center [245, 301] width 439 height 59
